Goal: Transaction & Acquisition: Book appointment/travel/reservation

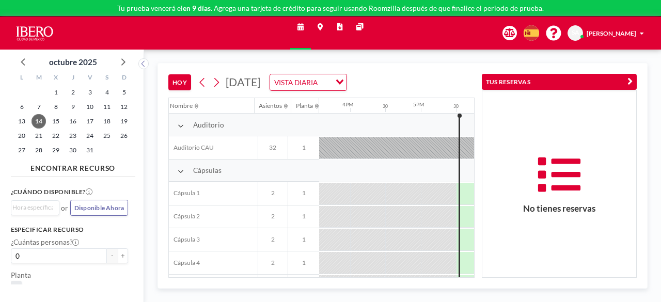
scroll to position [0, 1141]
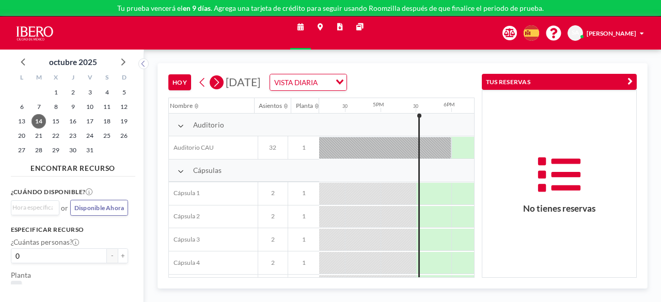
click at [219, 82] on icon at bounding box center [216, 82] width 8 height 13
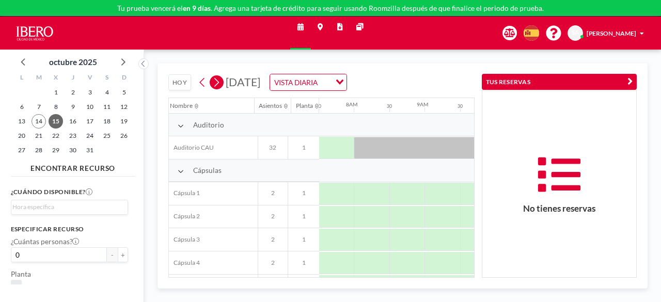
scroll to position [0, 537]
click at [182, 168] on icon at bounding box center [181, 171] width 6 height 7
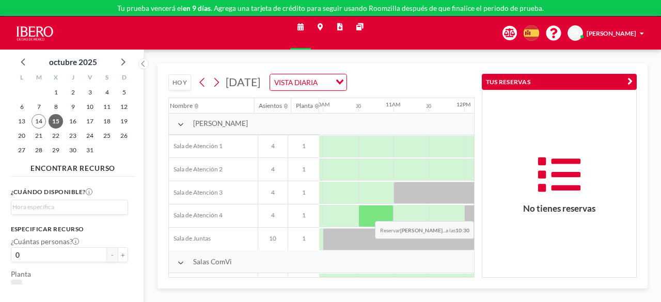
scroll to position [70, 704]
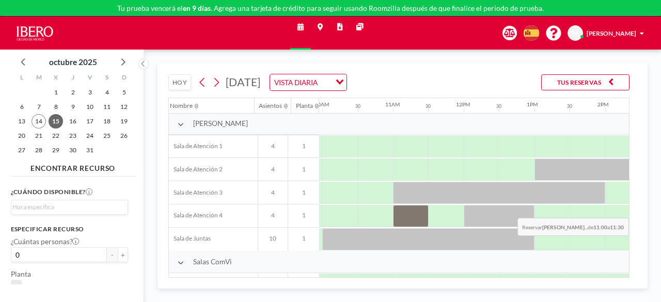
click at [400, 209] on div at bounding box center [410, 216] width 35 height 22
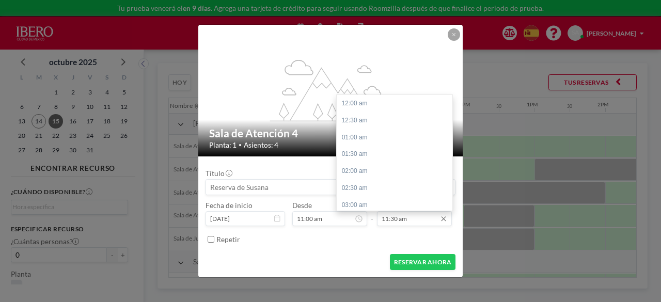
scroll to position [389, 0]
click at [423, 221] on input "11:30 am" at bounding box center [414, 218] width 75 height 15
click at [363, 121] on div "12:00 pm" at bounding box center [397, 120] width 121 height 17
type input "12:00 pm"
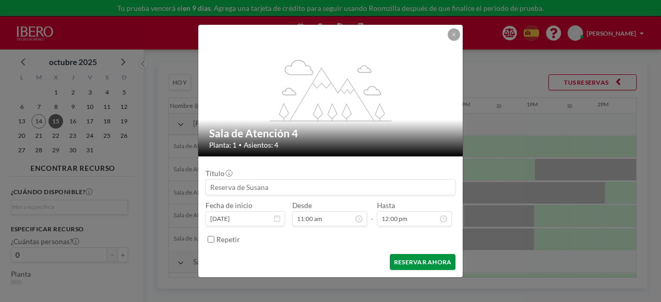
scroll to position [406, 0]
click at [425, 260] on button "RESERVAR AHORA" at bounding box center [423, 262] width 66 height 16
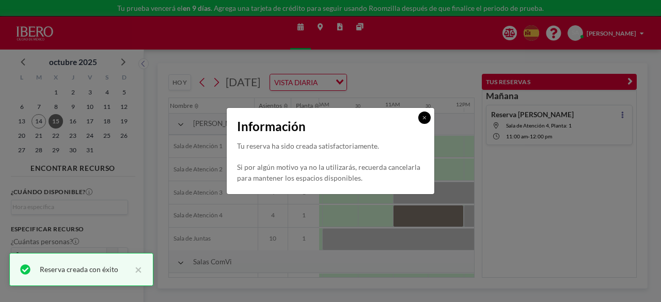
click at [422, 118] on icon at bounding box center [424, 117] width 4 height 5
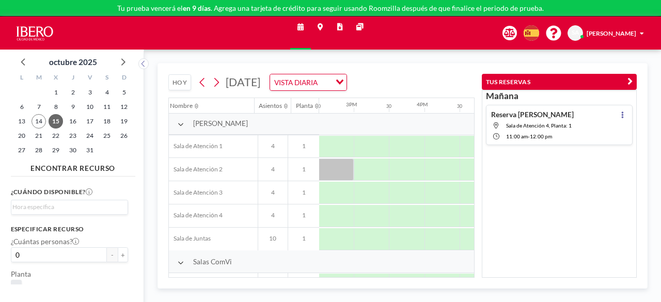
scroll to position [70, 1027]
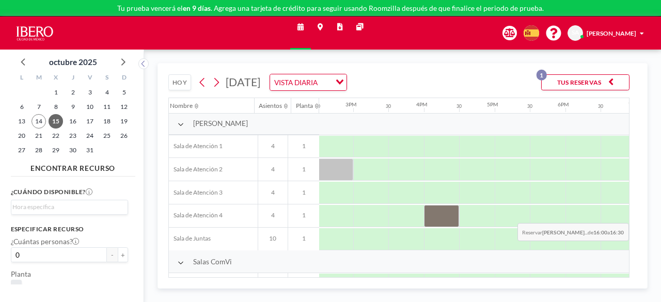
click at [429, 214] on div at bounding box center [441, 216] width 35 height 22
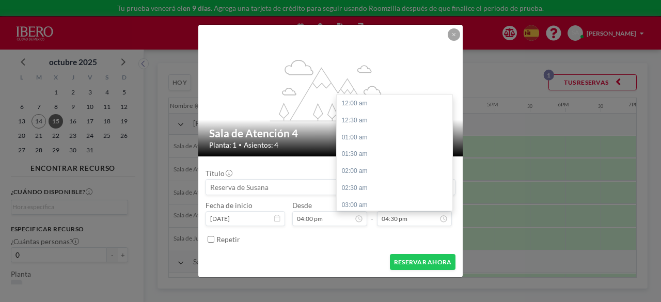
scroll to position [559, 0]
click at [374, 122] on div "05:00 pm" at bounding box center [397, 120] width 121 height 17
type input "05:00 pm"
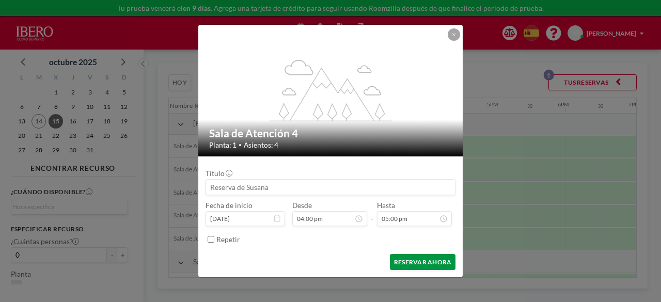
click at [436, 265] on button "RESERVAR AHORA" at bounding box center [423, 262] width 66 height 16
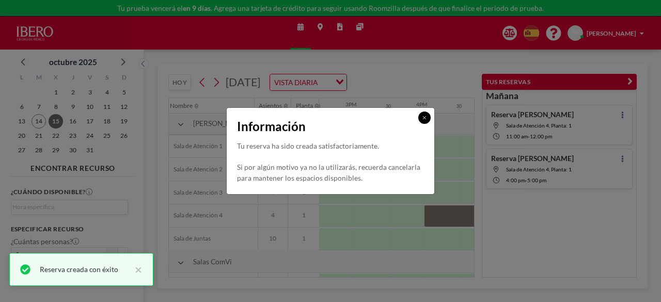
click at [428, 117] on button at bounding box center [424, 118] width 12 height 12
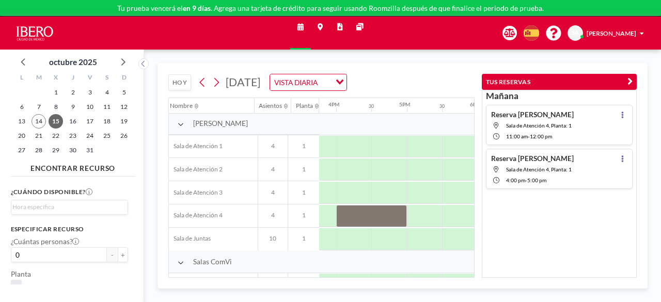
scroll to position [70, 1117]
